Goal: Transaction & Acquisition: Purchase product/service

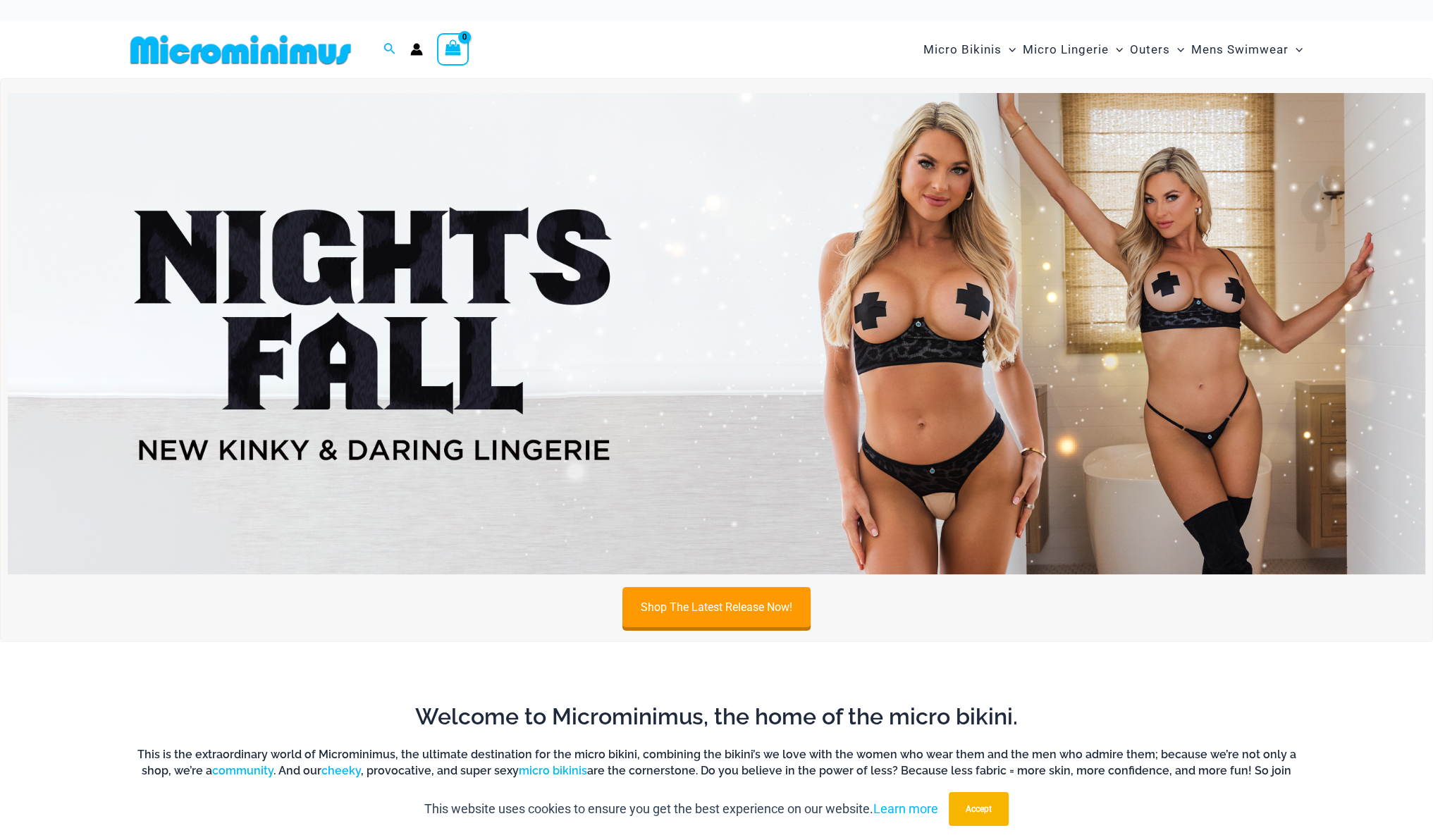
click at [598, 352] on img at bounding box center [716, 333] width 1418 height 481
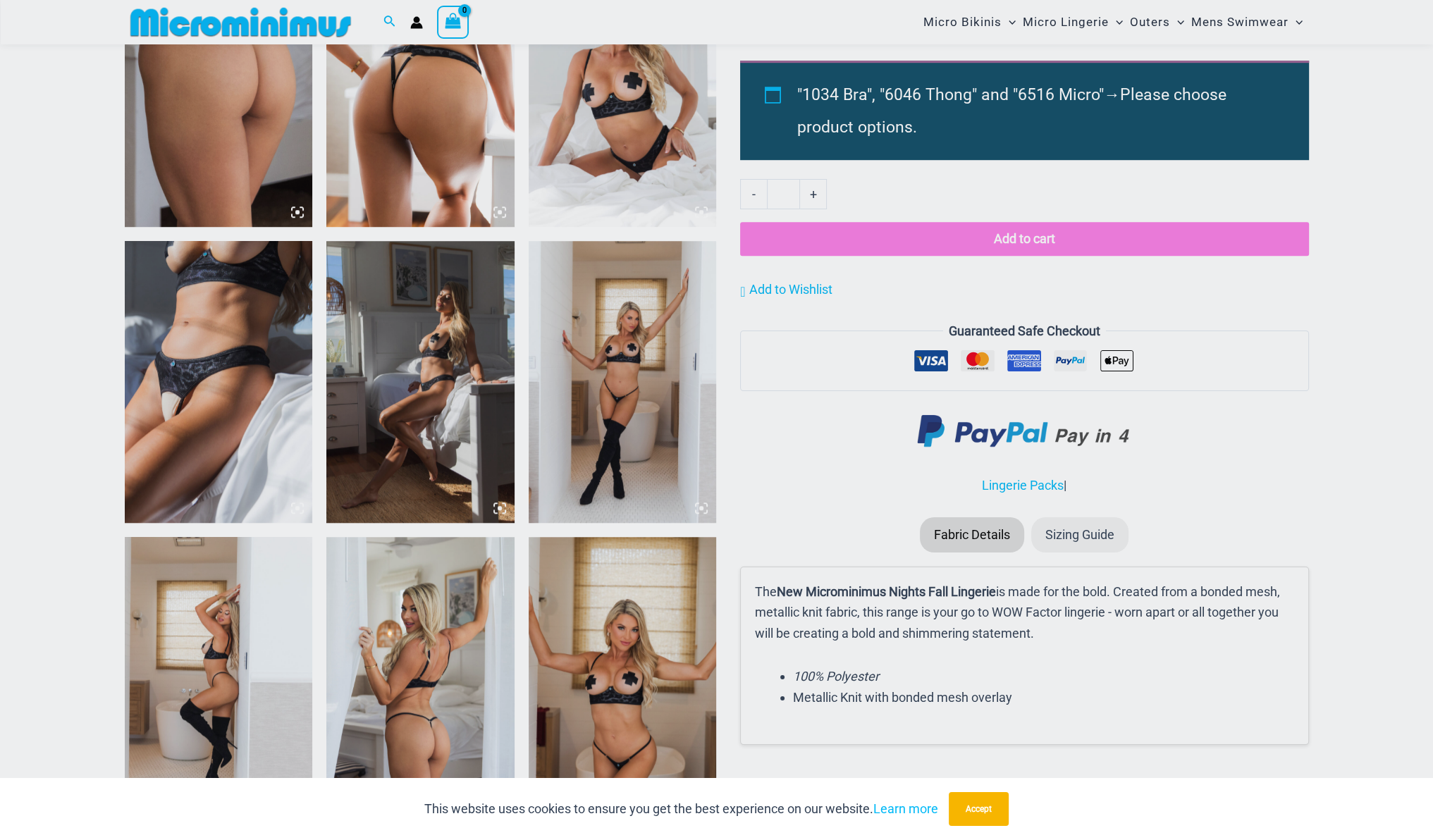
scroll to position [1409, 0]
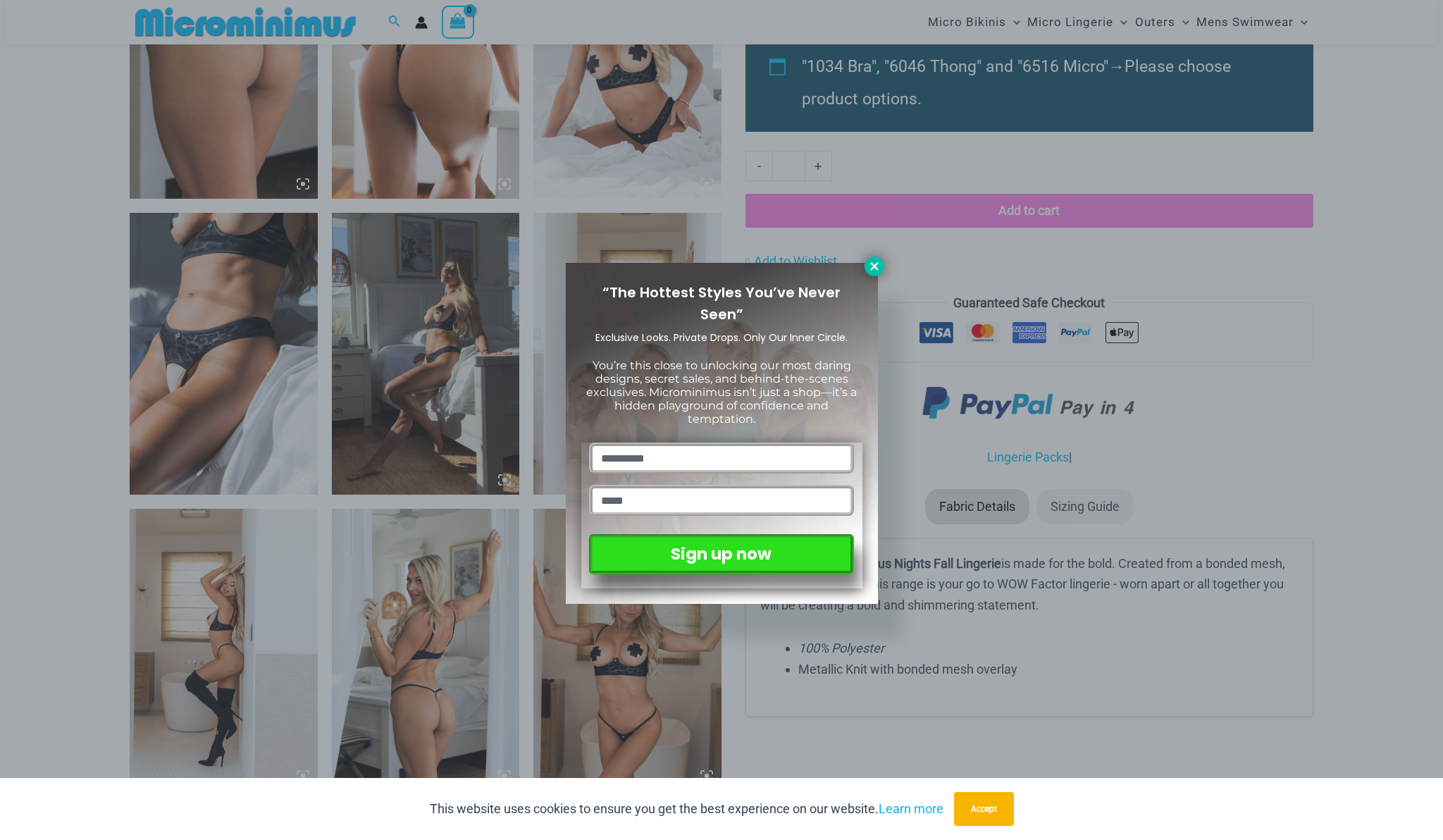
click at [873, 264] on icon at bounding box center [874, 265] width 8 height 8
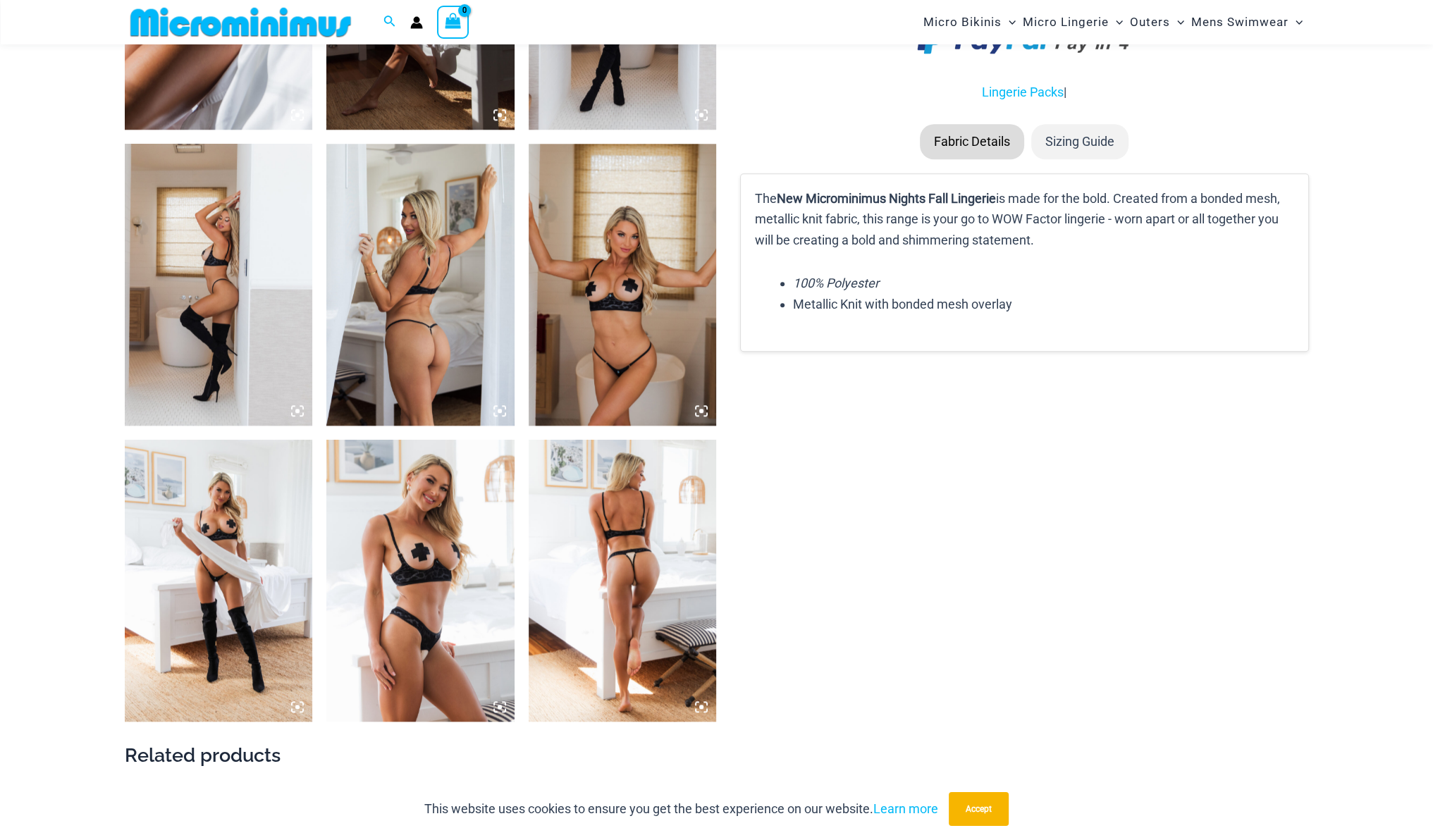
scroll to position [1775, 0]
click at [431, 530] on img at bounding box center [420, 579] width 188 height 281
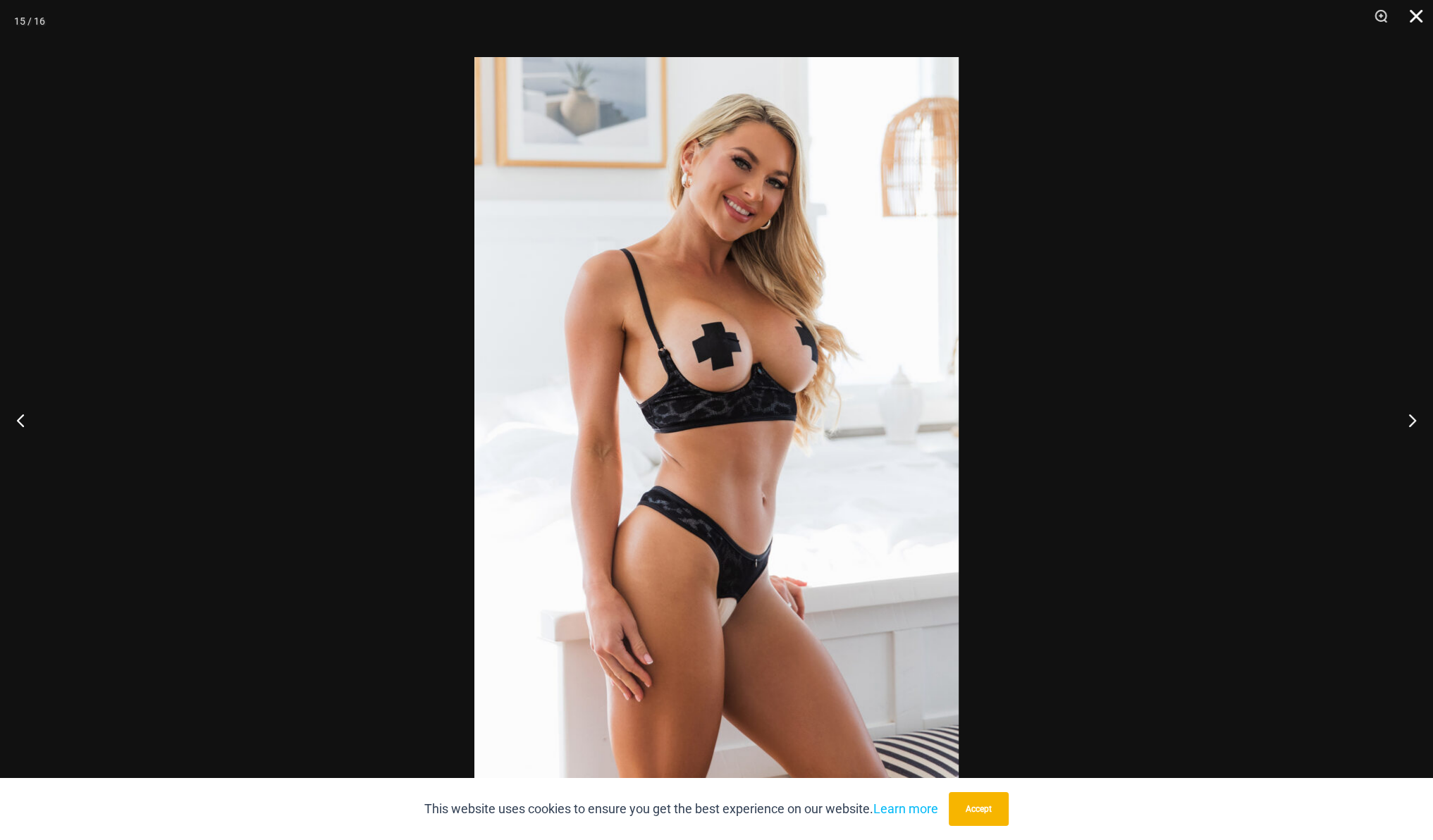
click at [1410, 15] on button "Close" at bounding box center [1412, 20] width 36 height 42
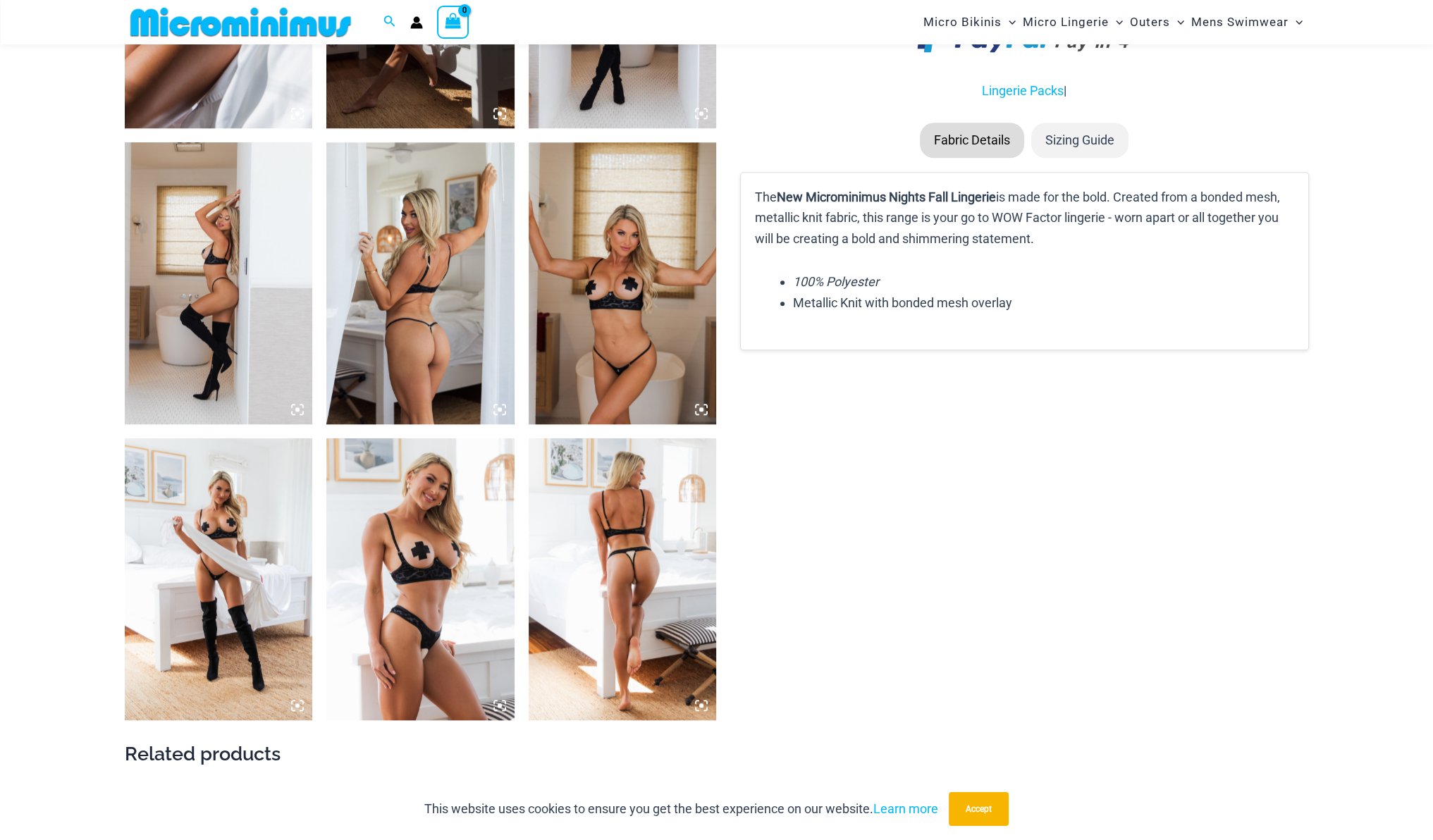
click at [596, 540] on img at bounding box center [622, 579] width 188 height 281
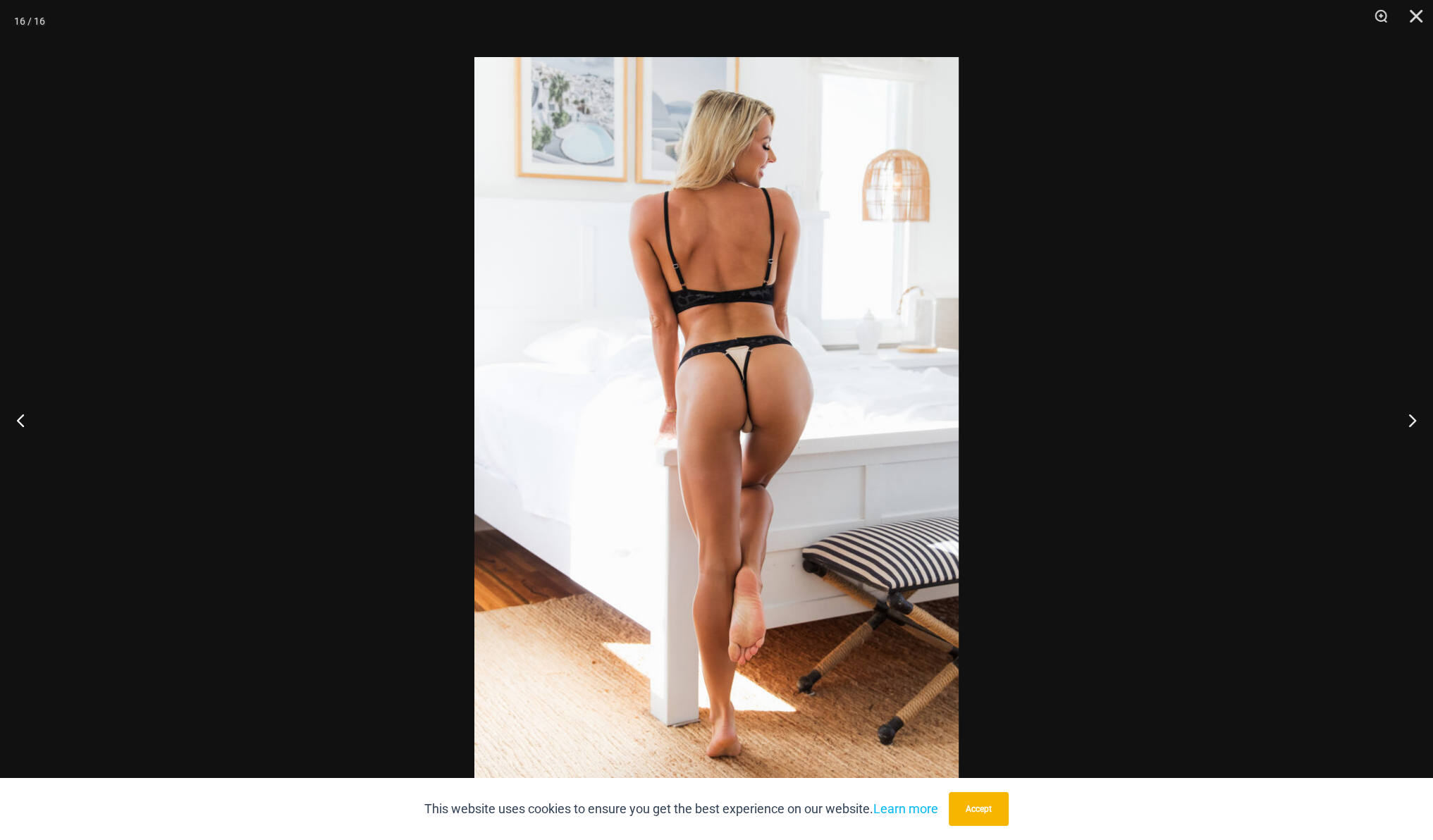
click at [366, 517] on div at bounding box center [716, 420] width 1433 height 840
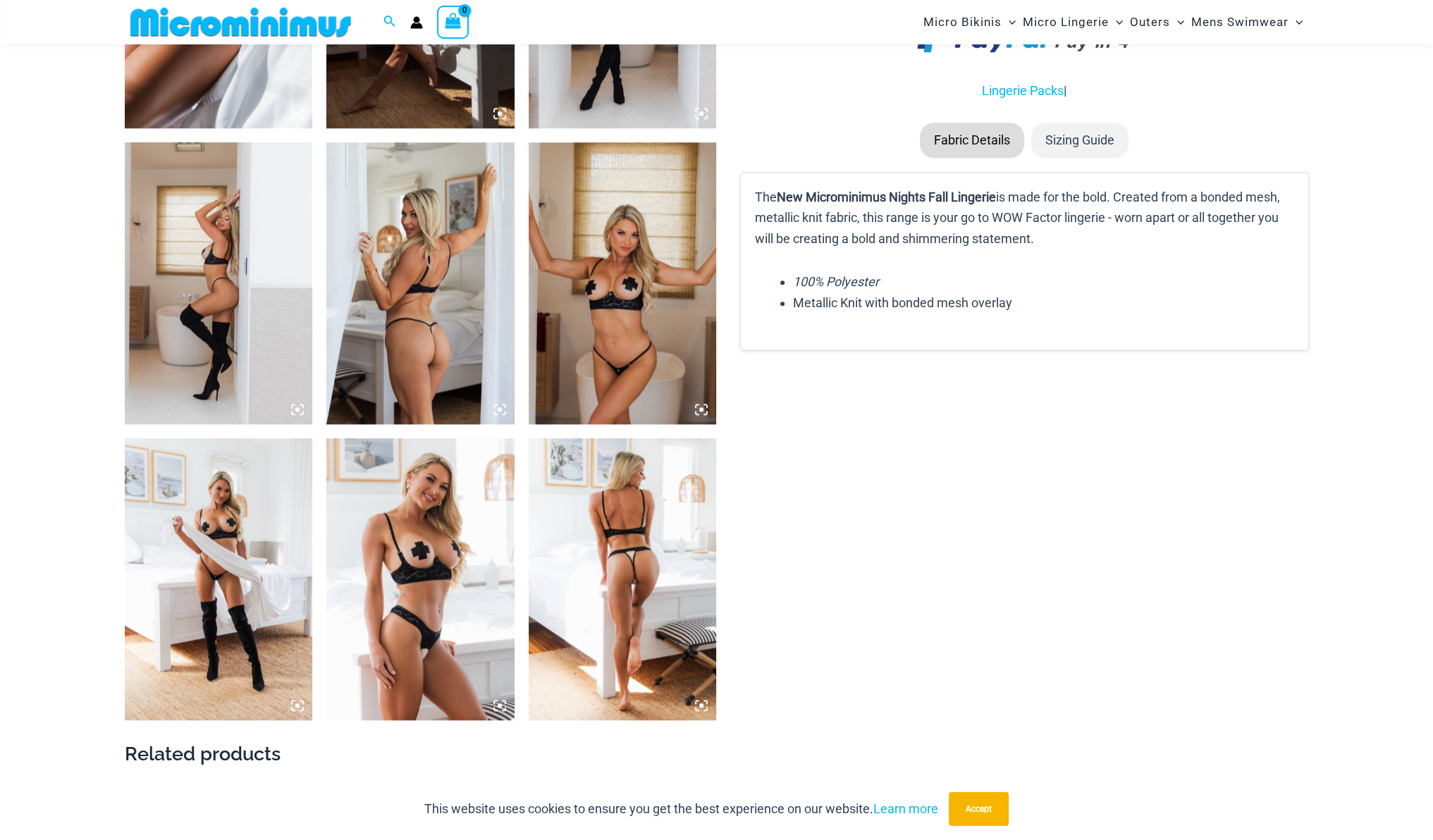
click at [618, 342] on img at bounding box center [622, 283] width 188 height 281
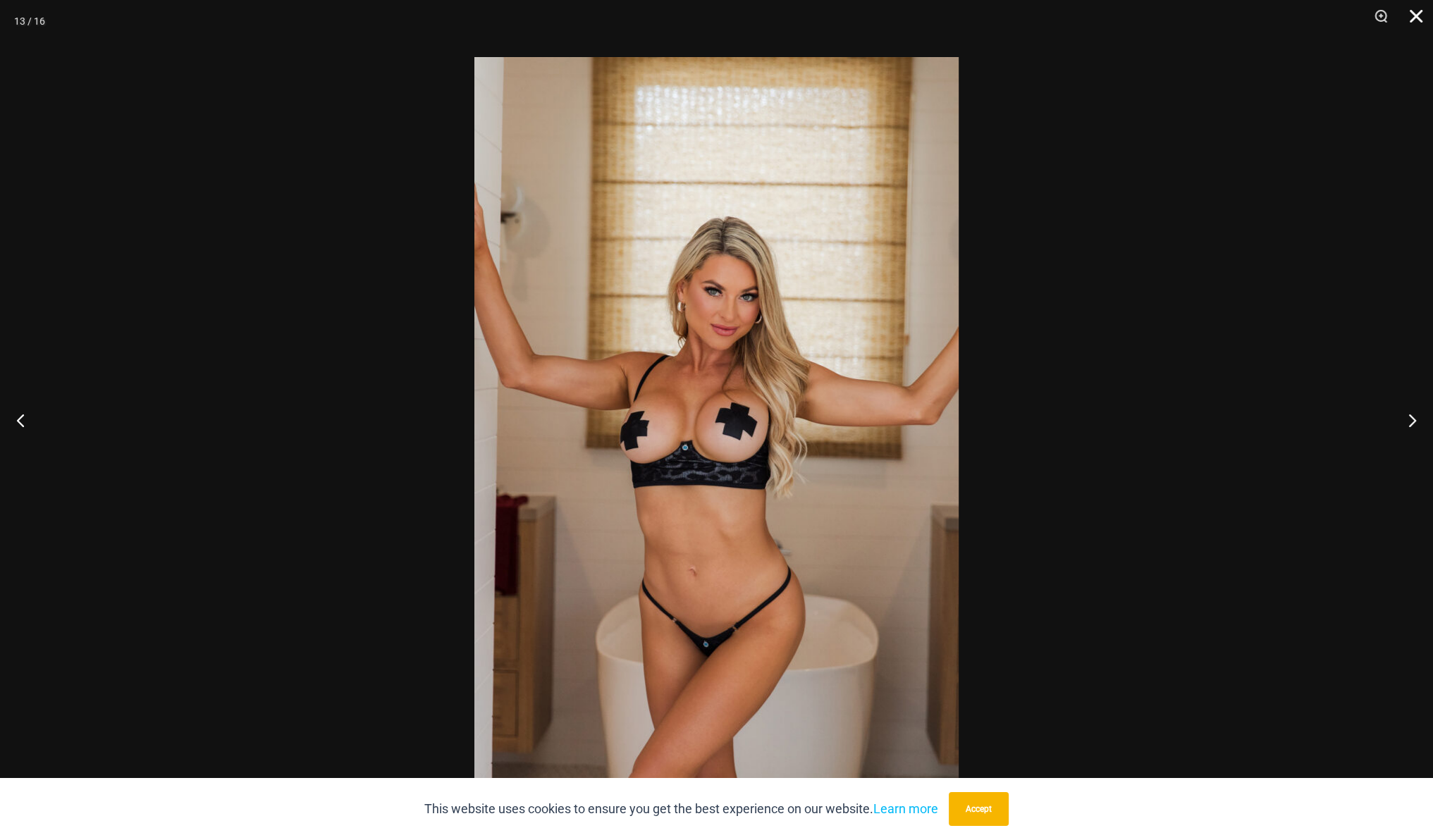
click at [1415, 14] on button "Close" at bounding box center [1412, 20] width 36 height 42
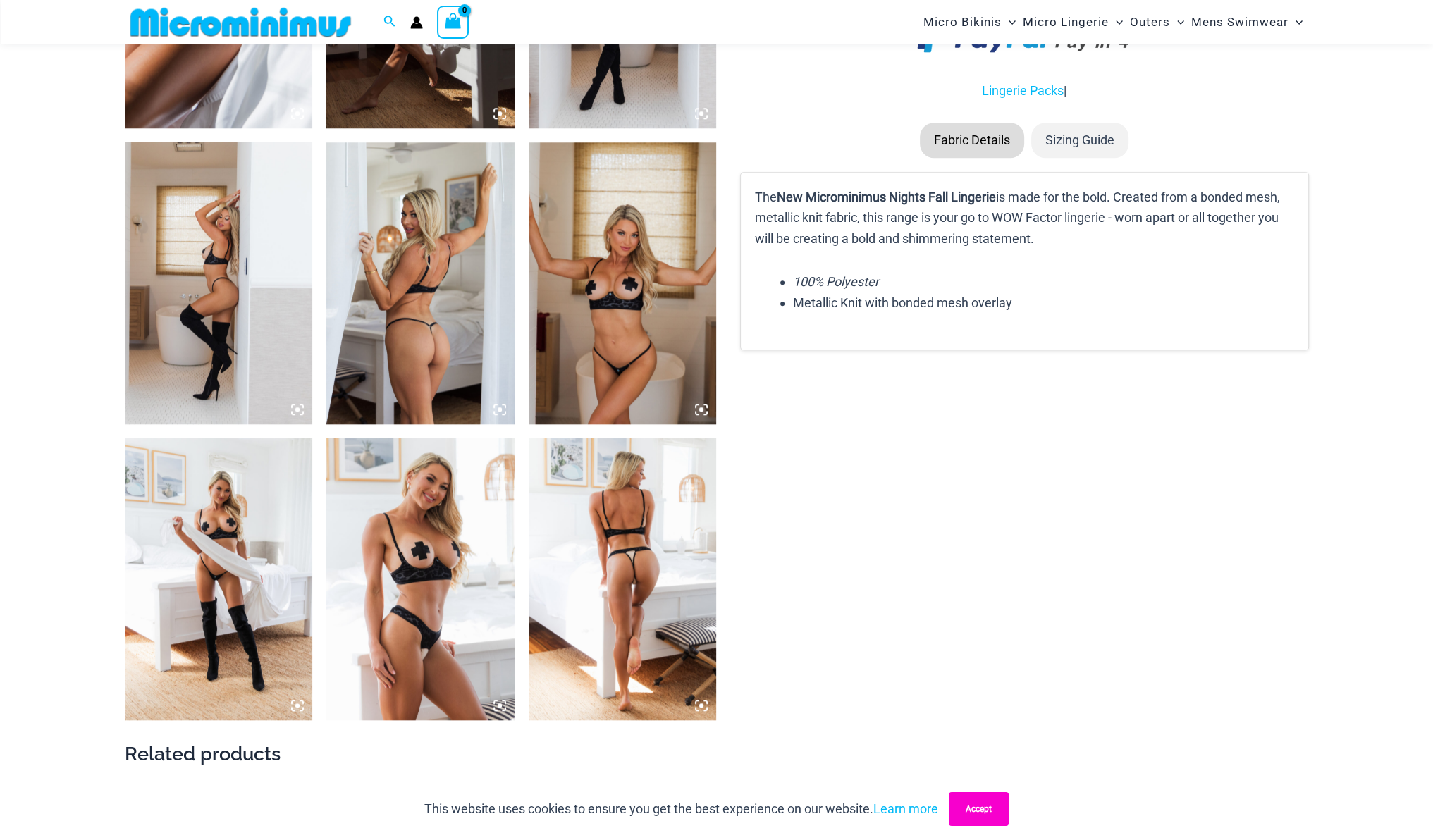
click at [985, 801] on button "Accept" at bounding box center [979, 809] width 60 height 34
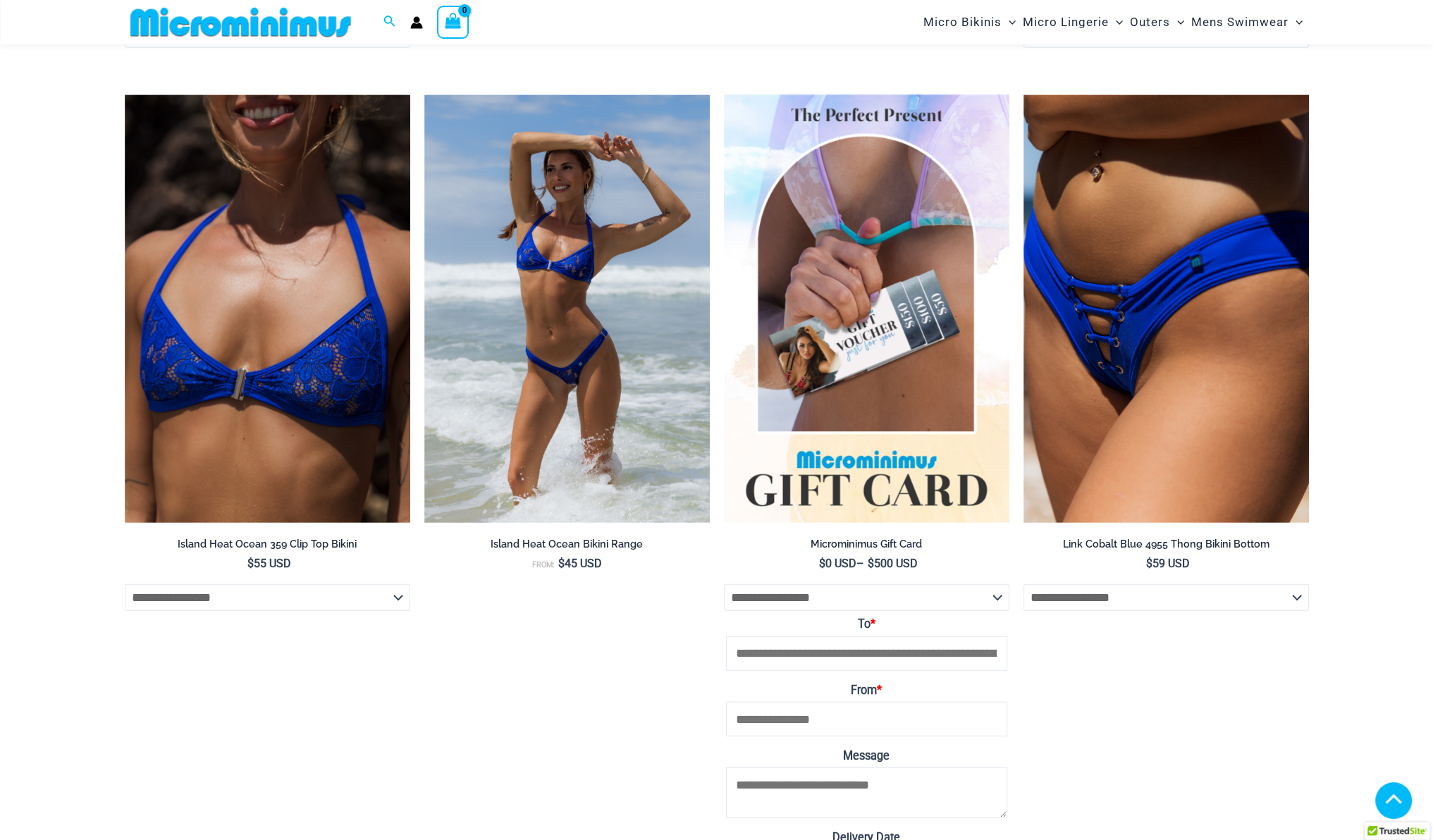
scroll to position [5211, 0]
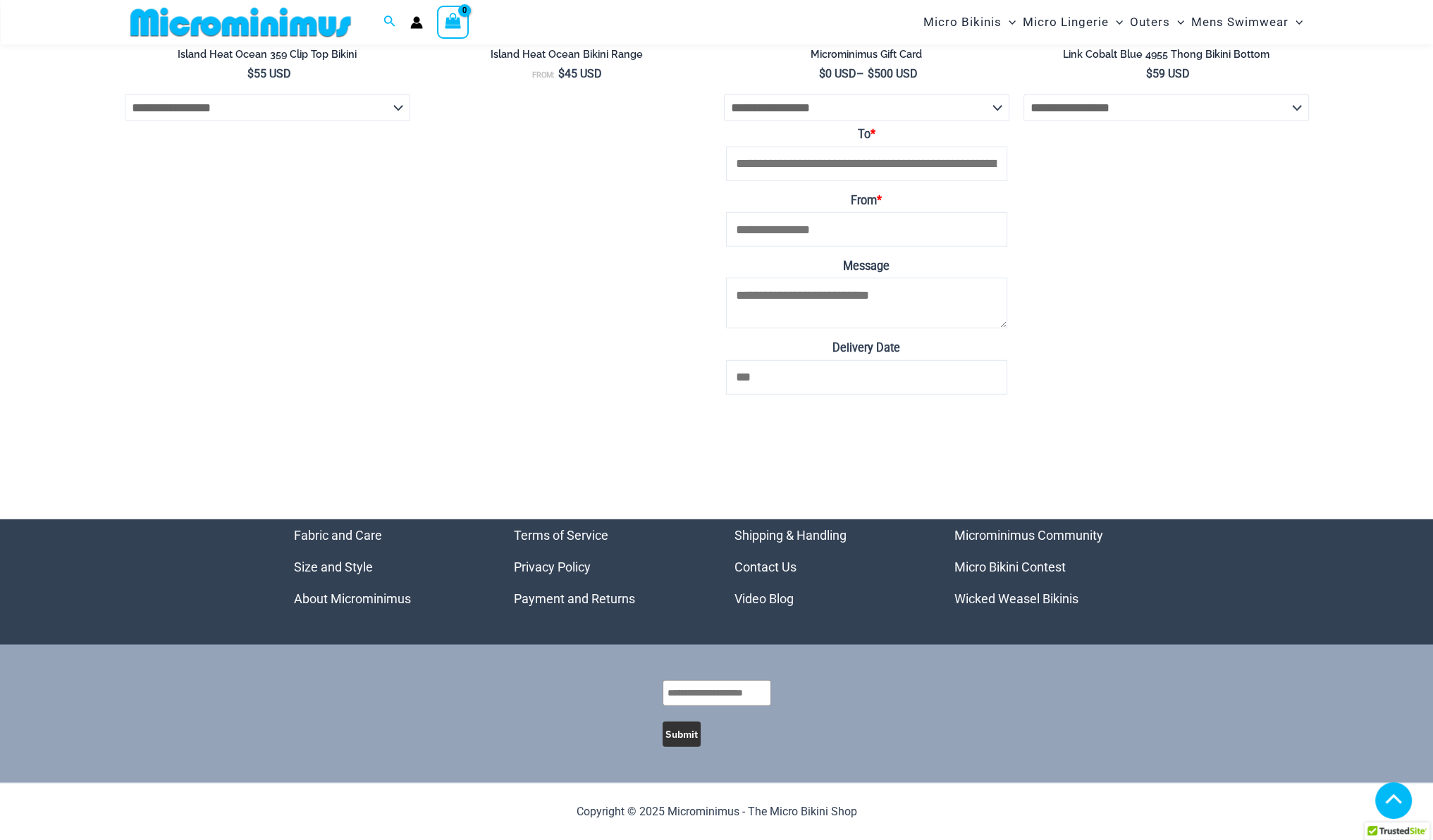
drag, startPoint x: 767, startPoint y: 607, endPoint x: 767, endPoint y: 595, distance: 12.0
click at [767, 595] on li "Video Blog" at bounding box center [827, 599] width 185 height 32
click at [767, 595] on link "Video Blog" at bounding box center [764, 599] width 59 height 15
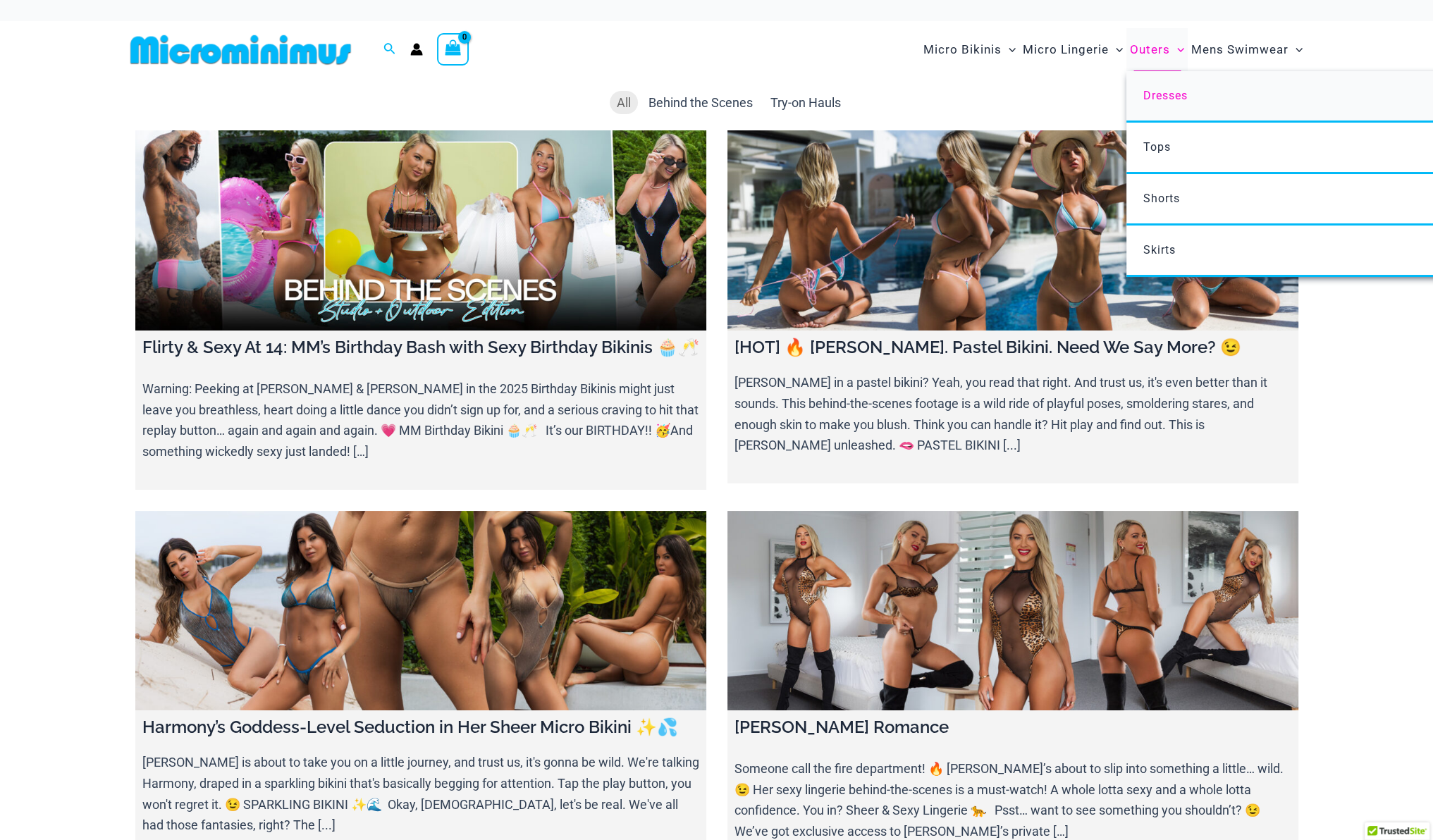
click at [1148, 90] on span "Dresses" at bounding box center [1166, 95] width 45 height 13
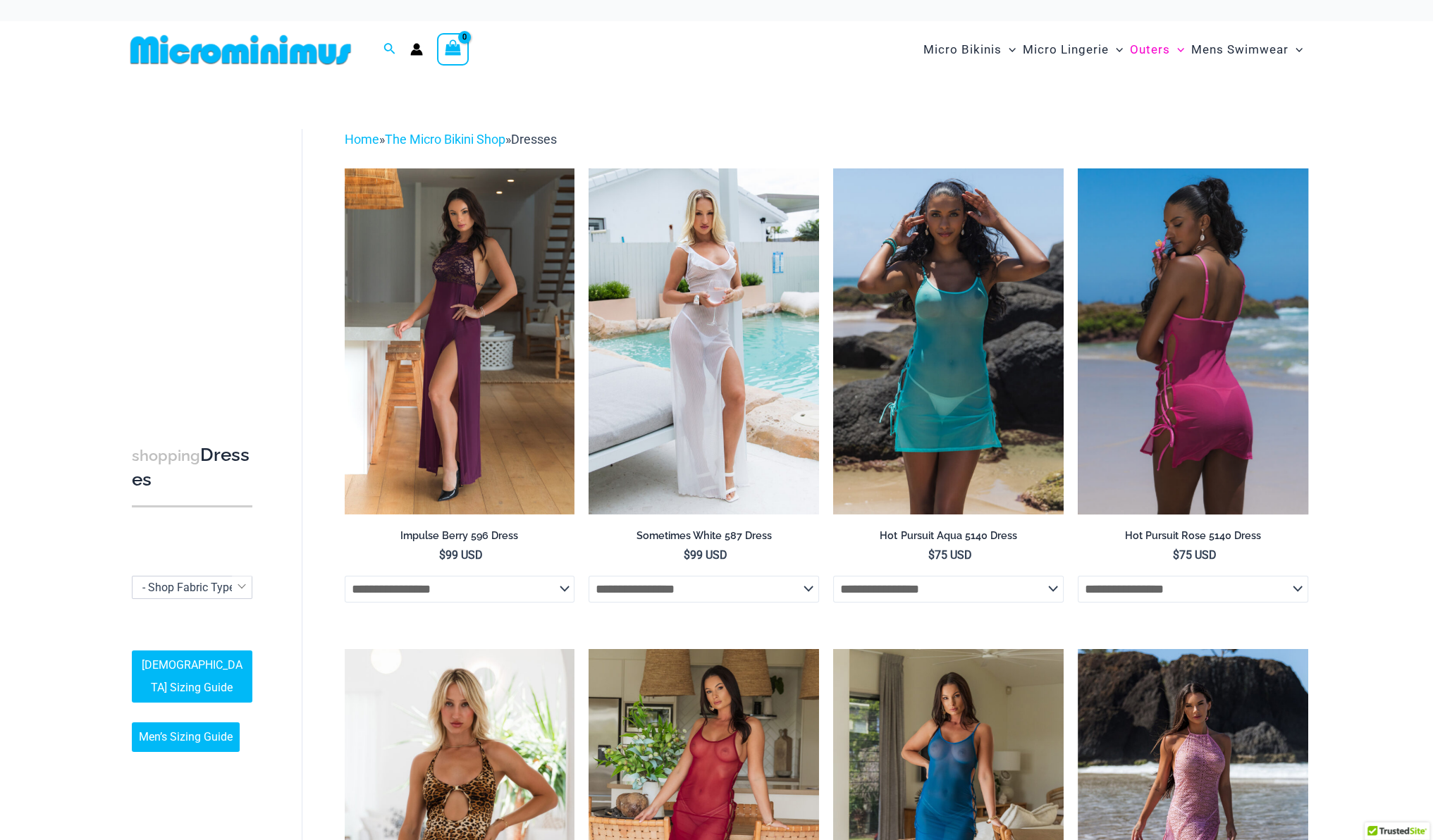
click at [1138, 262] on img at bounding box center [1192, 341] width 231 height 346
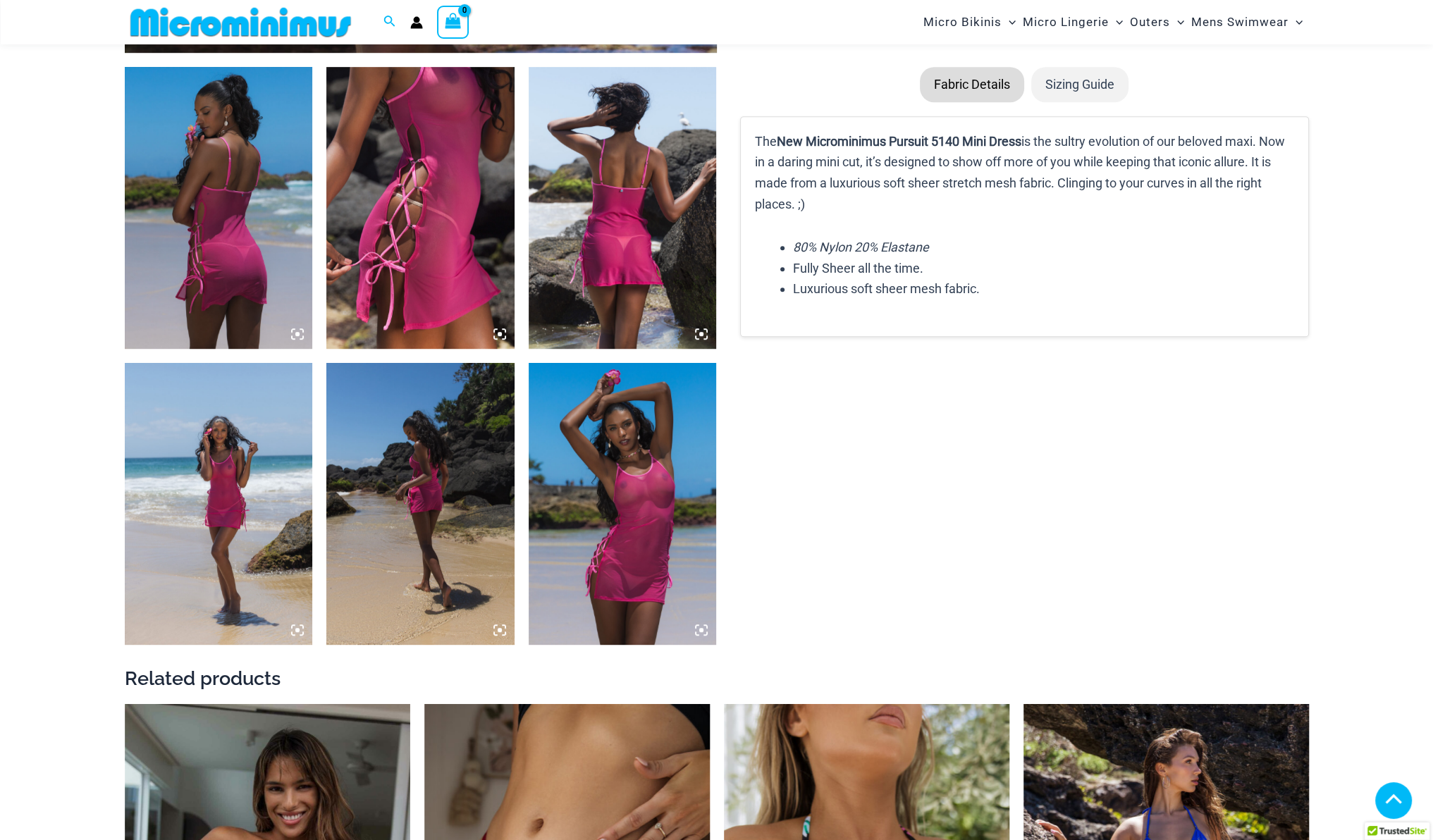
scroll to position [930, 0]
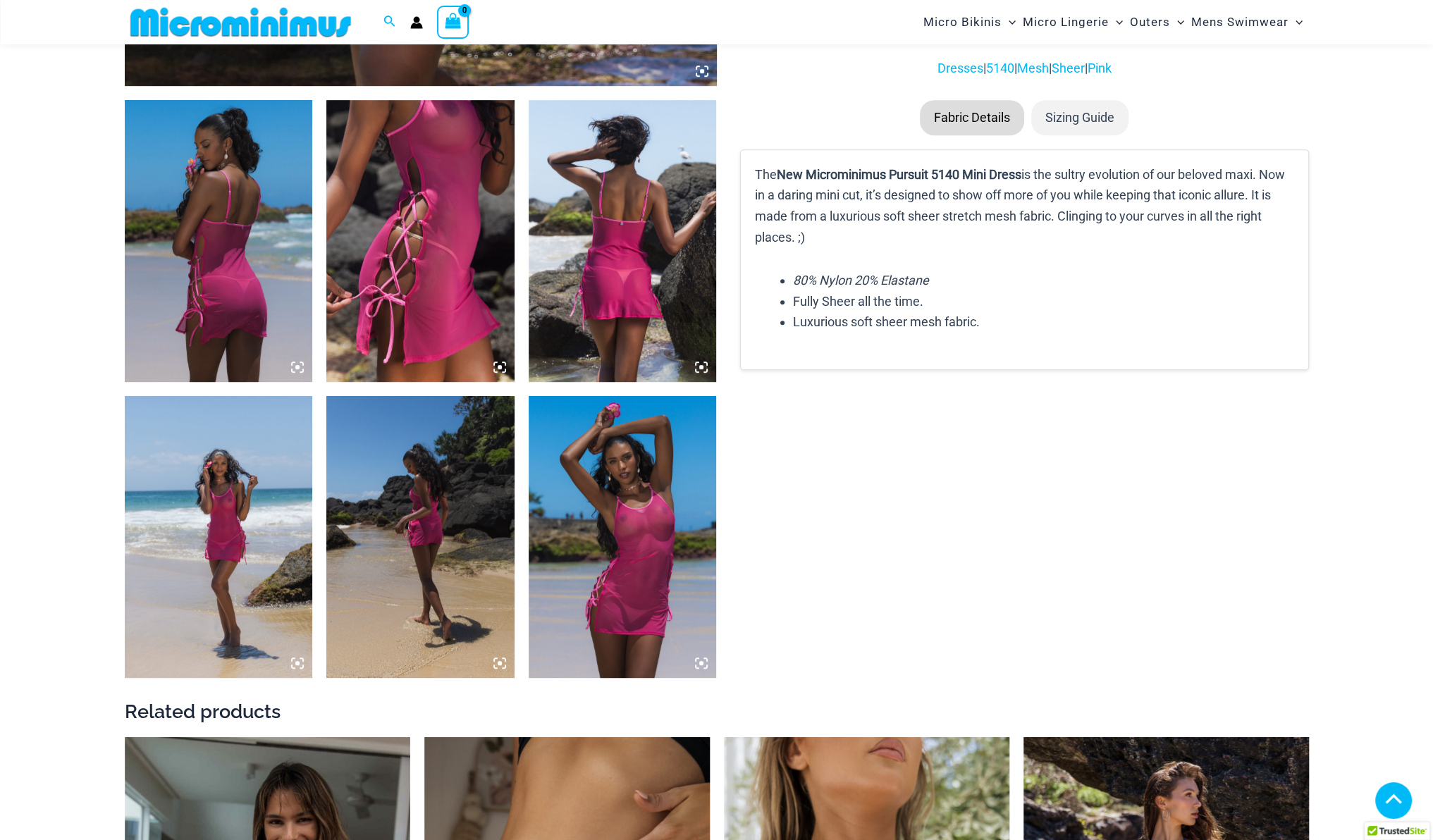
click at [662, 497] on img at bounding box center [622, 537] width 188 height 281
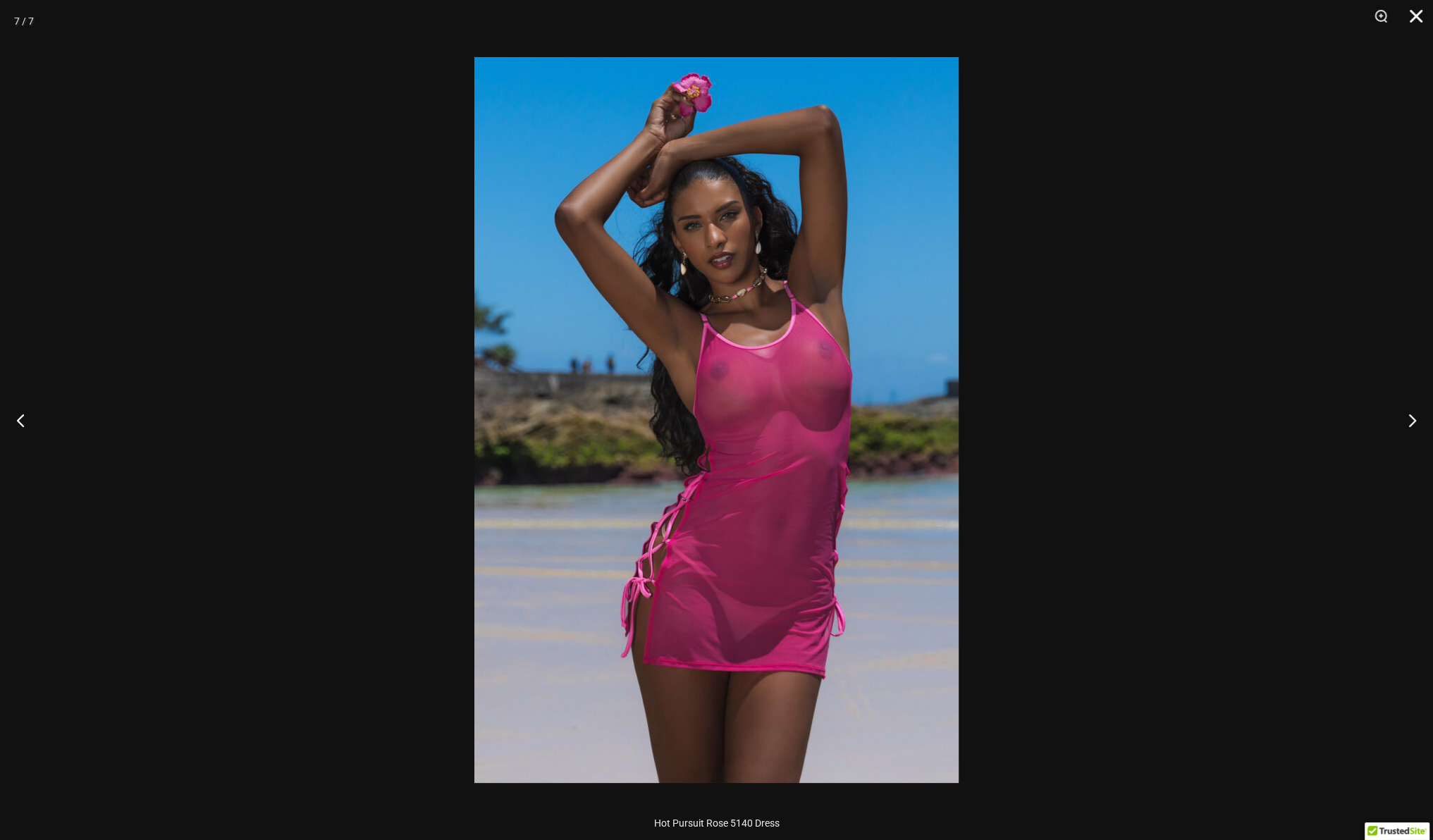
click at [1413, 16] on button "Close" at bounding box center [1412, 20] width 36 height 42
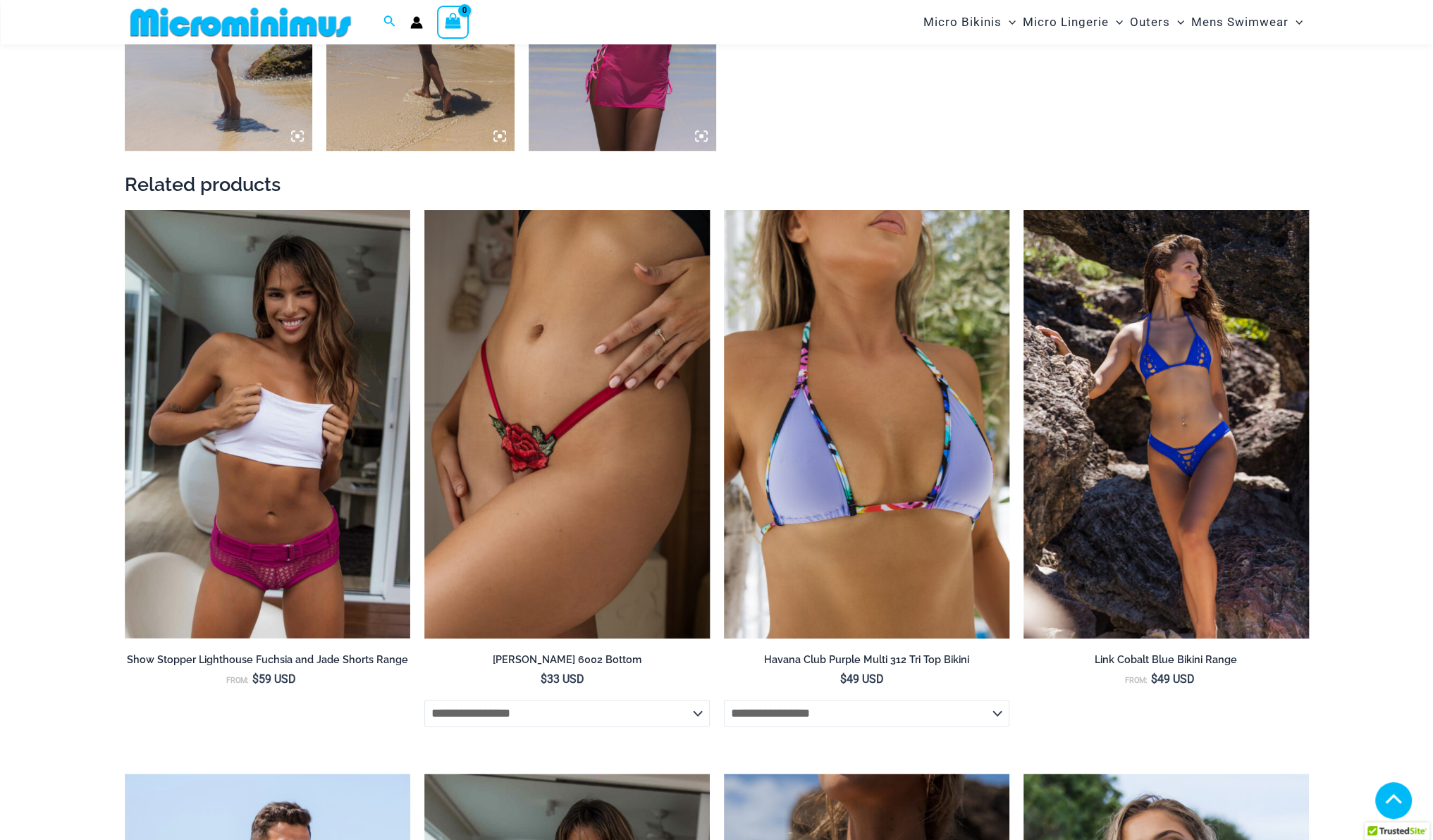
scroll to position [1522, 0]
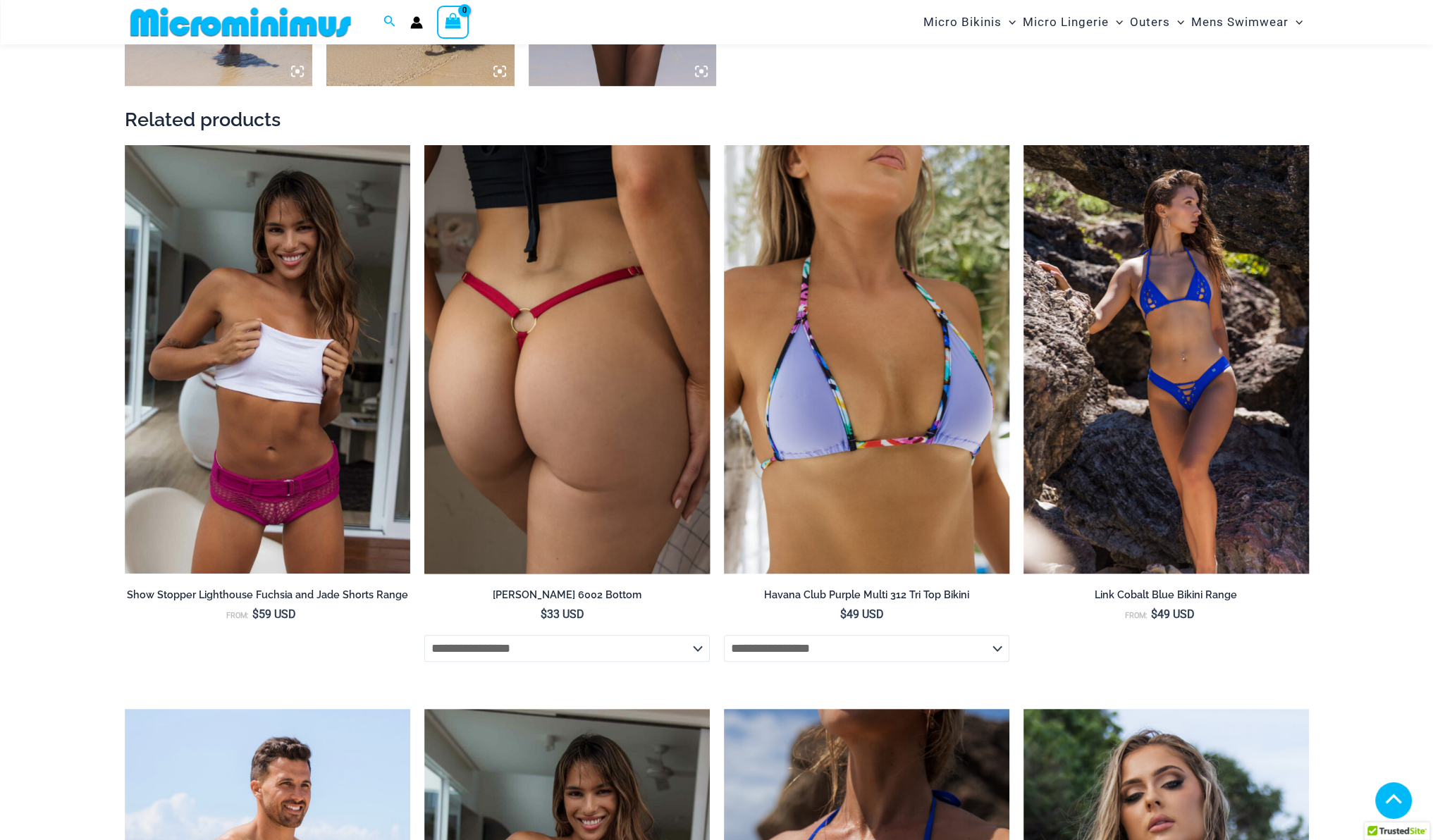
click at [558, 434] on img at bounding box center [567, 359] width 285 height 428
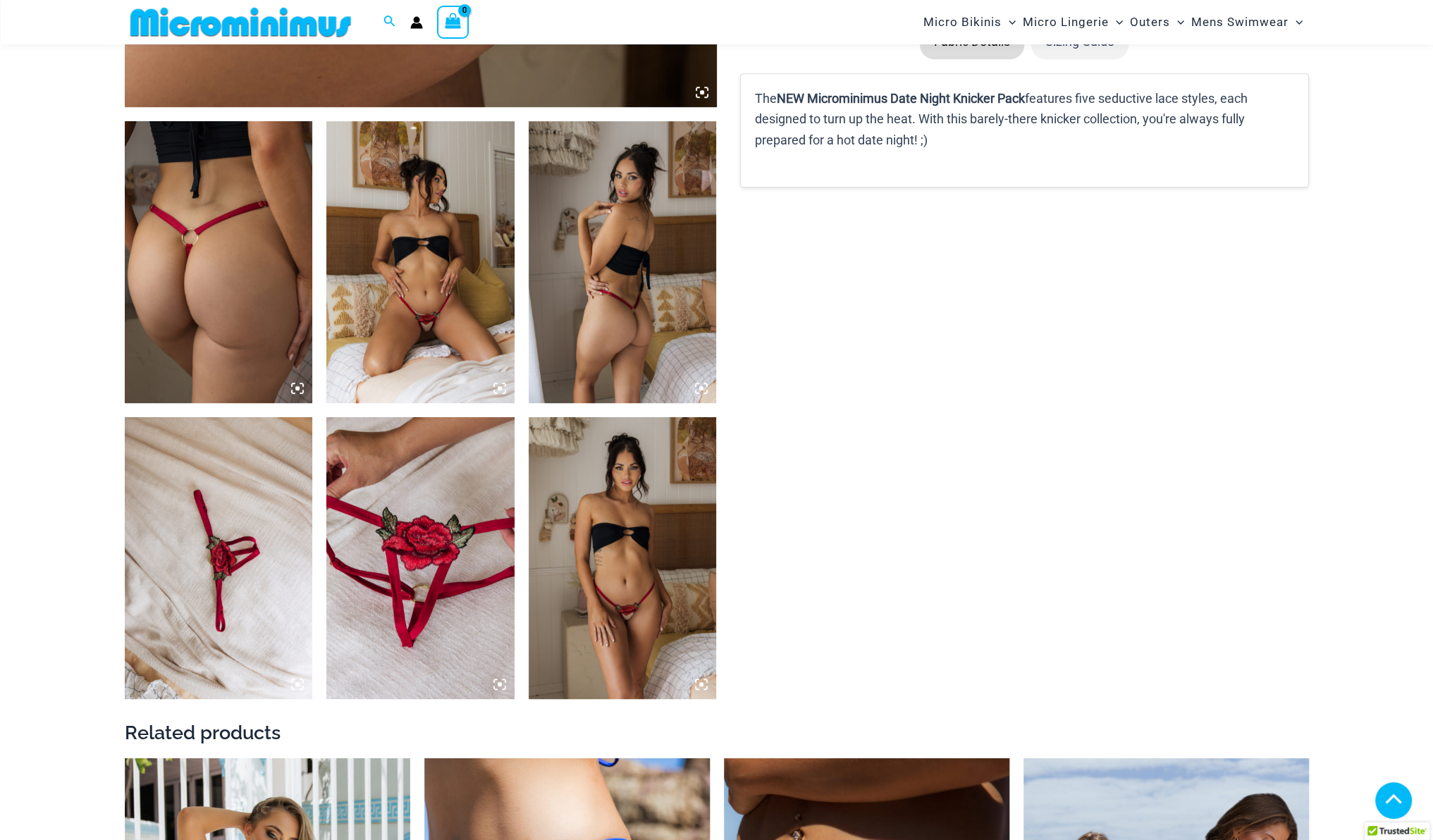
scroll to position [930, 0]
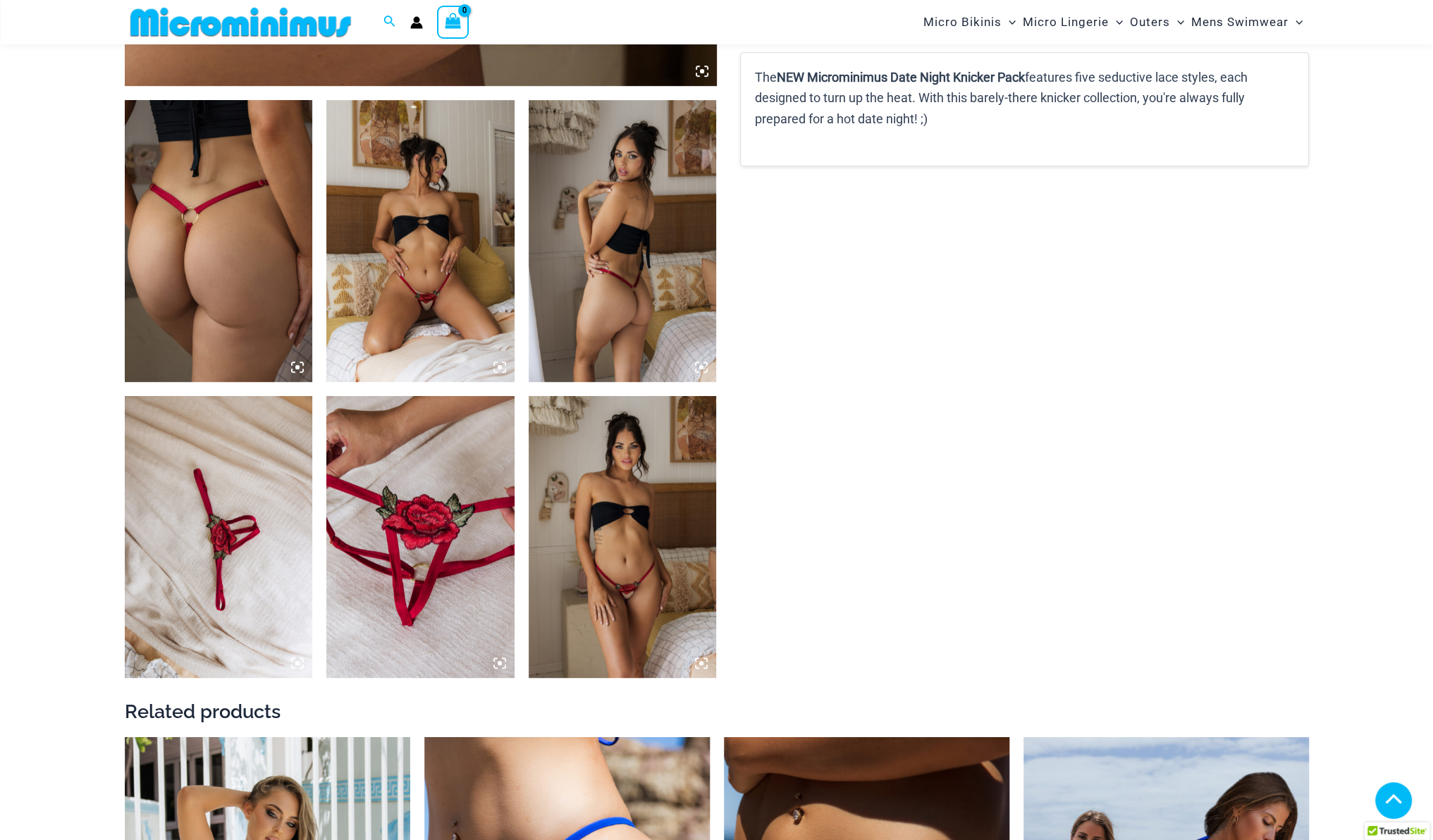
click at [599, 537] on img at bounding box center [622, 537] width 188 height 281
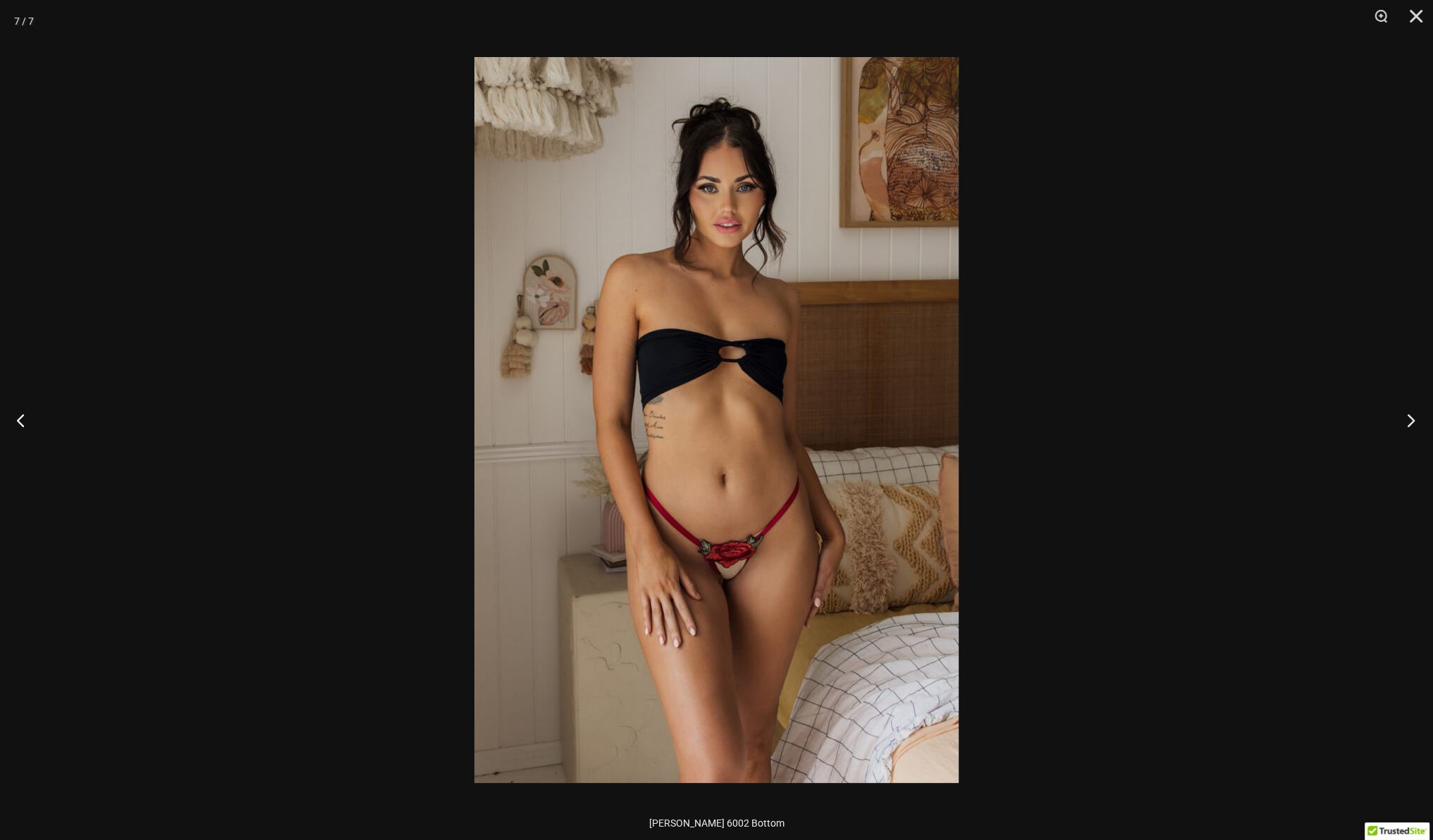
click at [1402, 419] on button "Next" at bounding box center [1406, 420] width 53 height 70
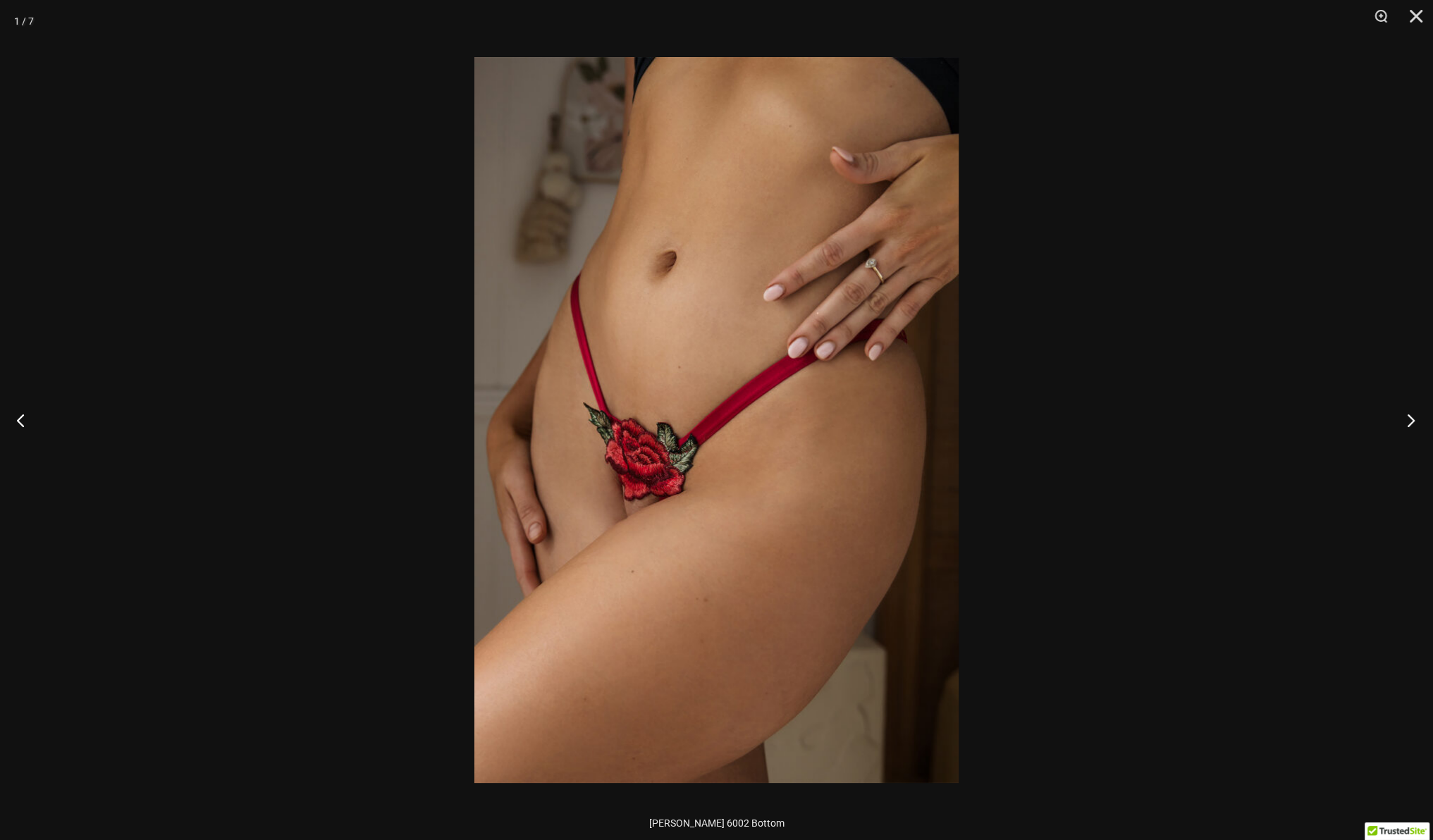
click at [1402, 419] on button "Next" at bounding box center [1406, 420] width 53 height 70
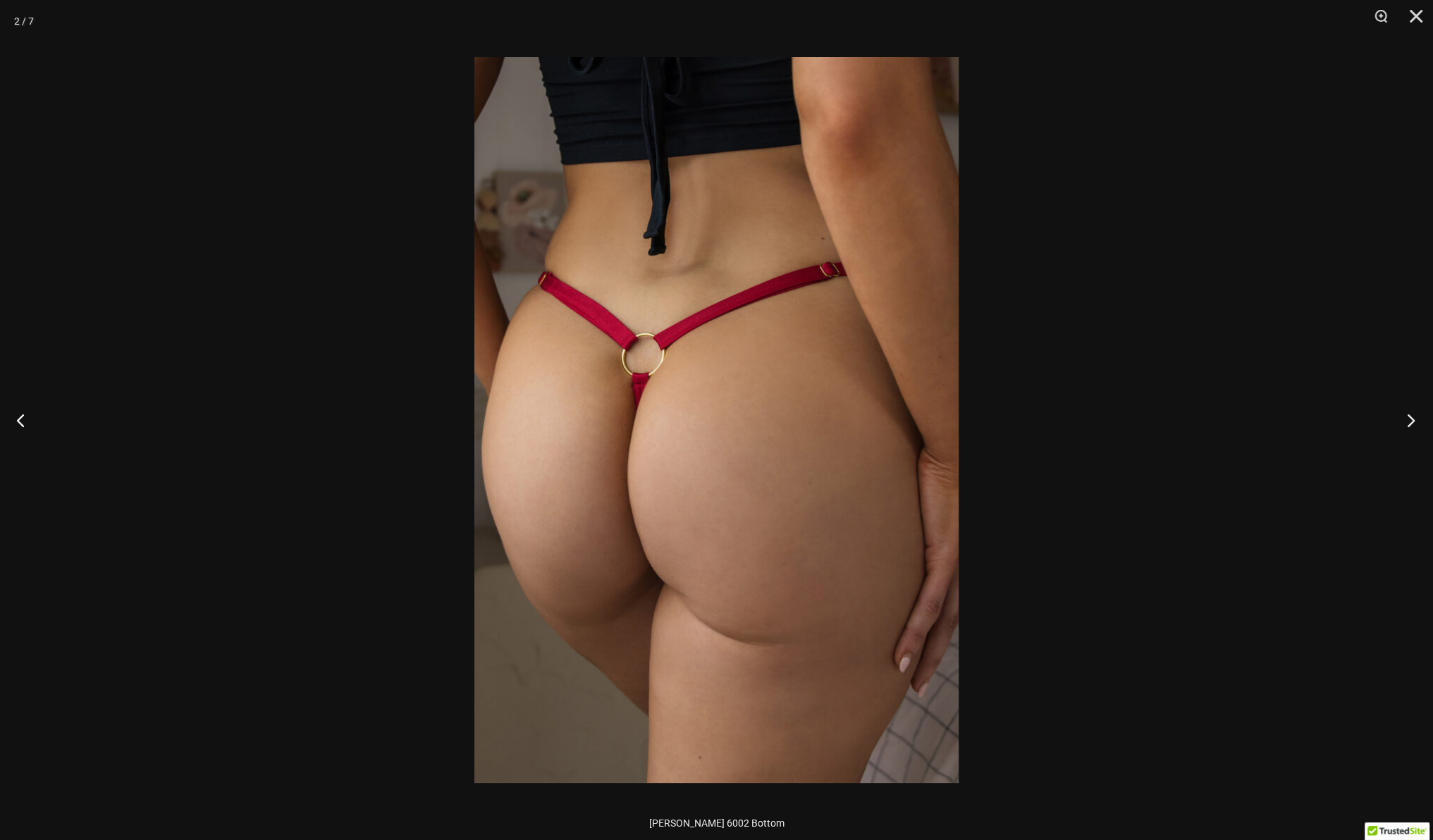
click at [1402, 419] on button "Next" at bounding box center [1406, 420] width 53 height 70
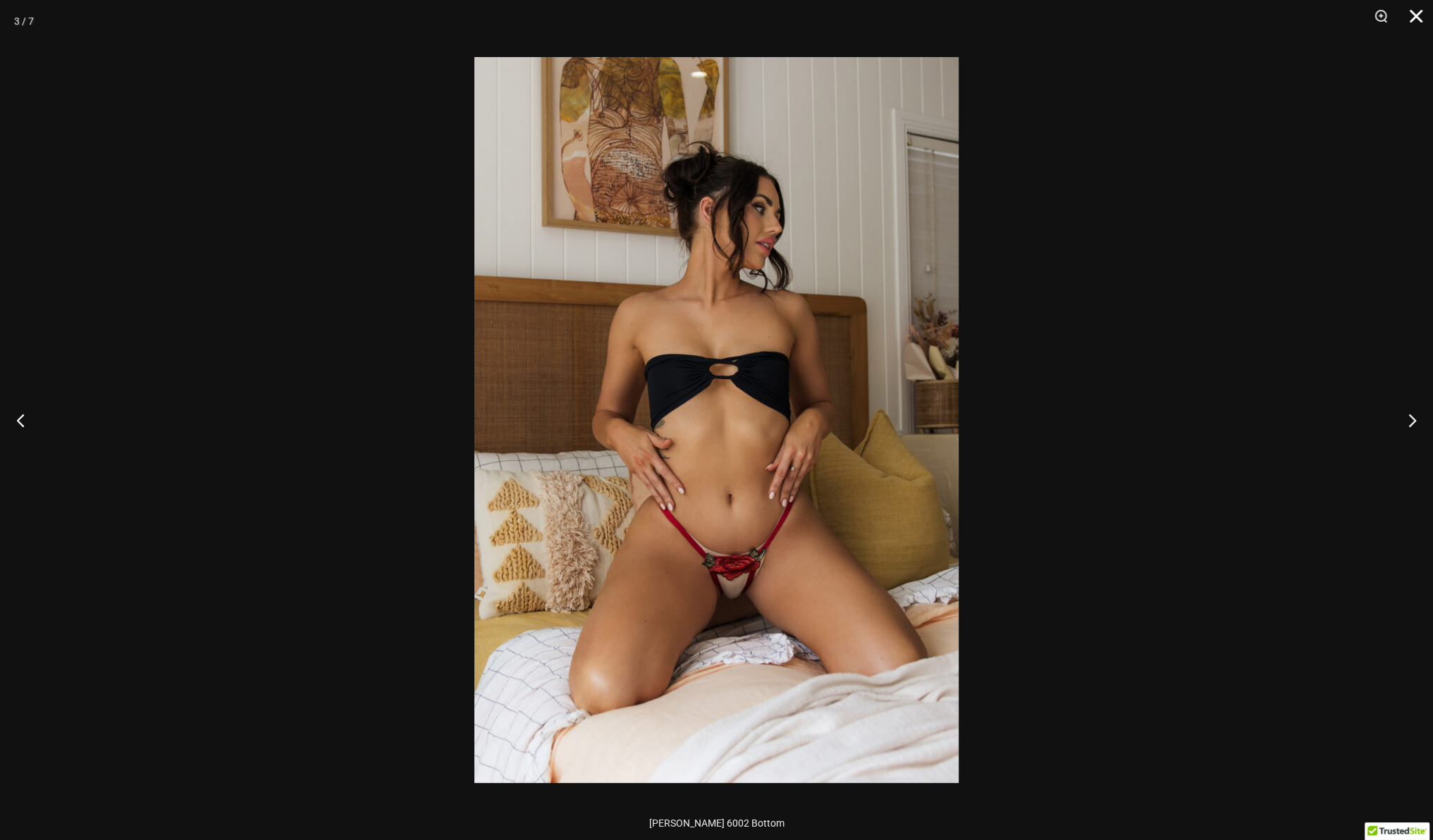
click at [1414, 15] on button "Close" at bounding box center [1412, 20] width 36 height 42
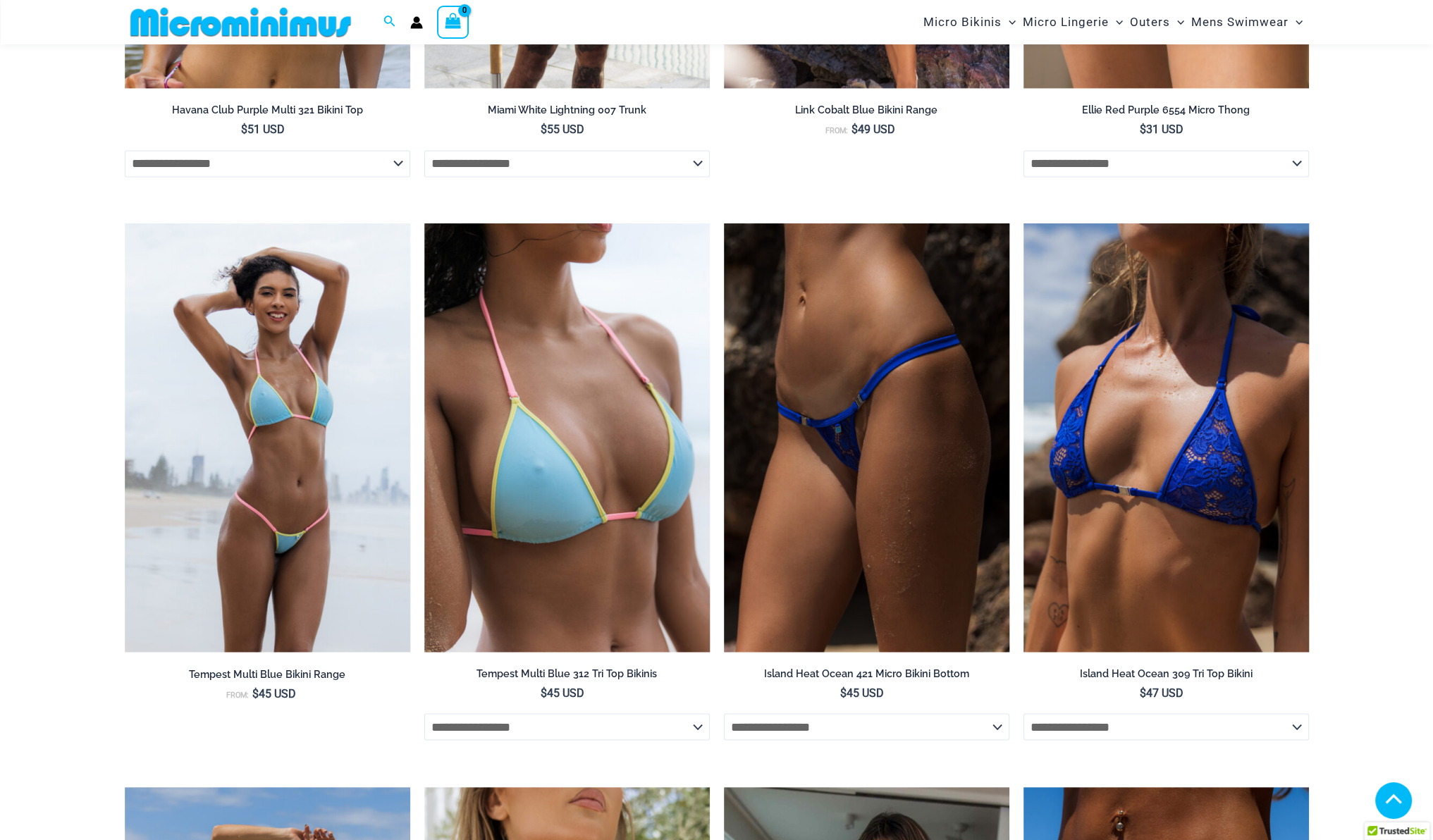
scroll to position [3868, 0]
